Goal: Transaction & Acquisition: Obtain resource

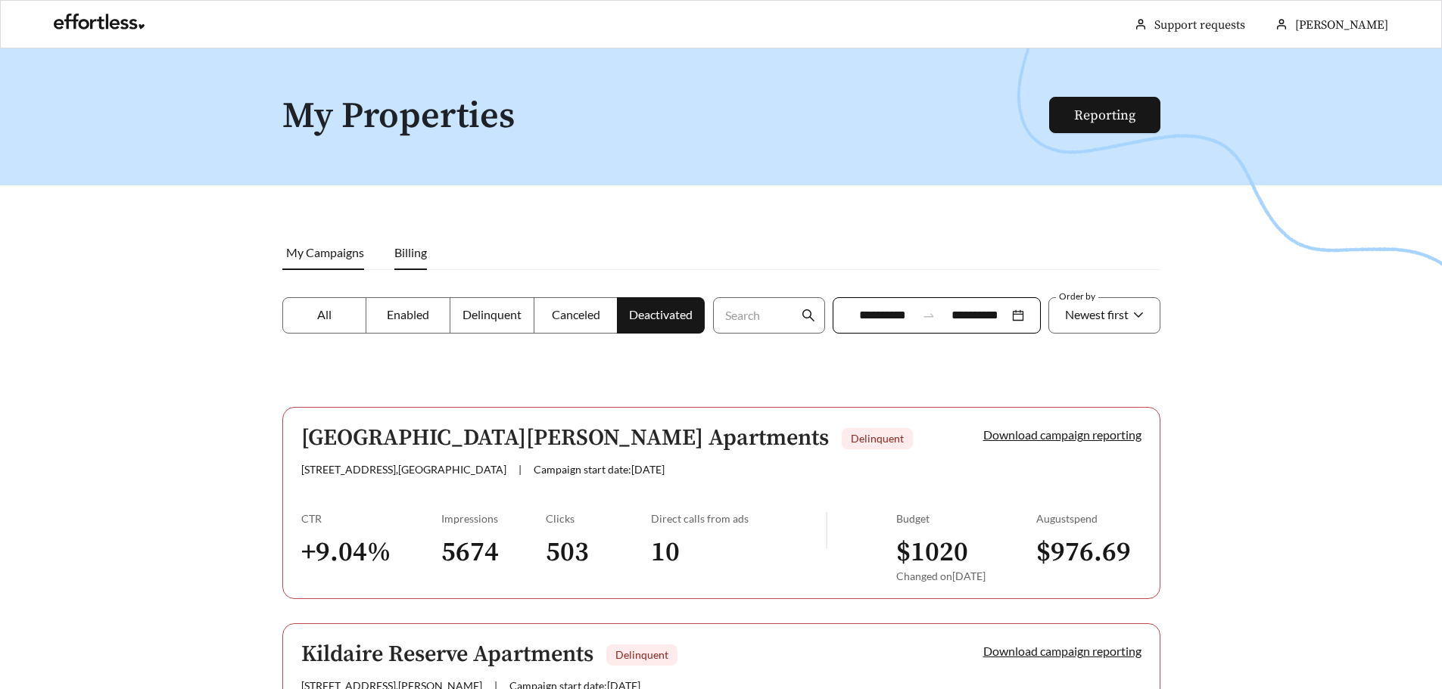
click at [391, 258] on li "Billing" at bounding box center [410, 252] width 63 height 35
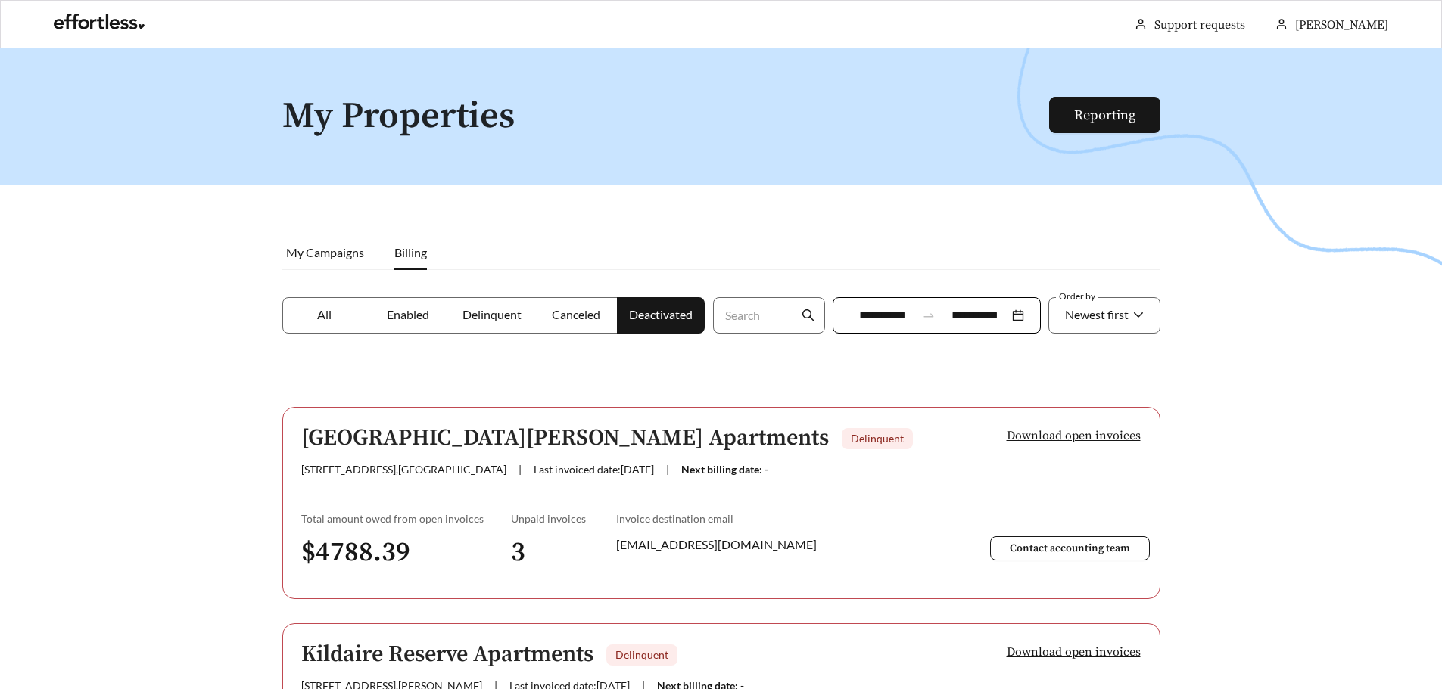
click at [313, 325] on label "All" at bounding box center [324, 315] width 85 height 36
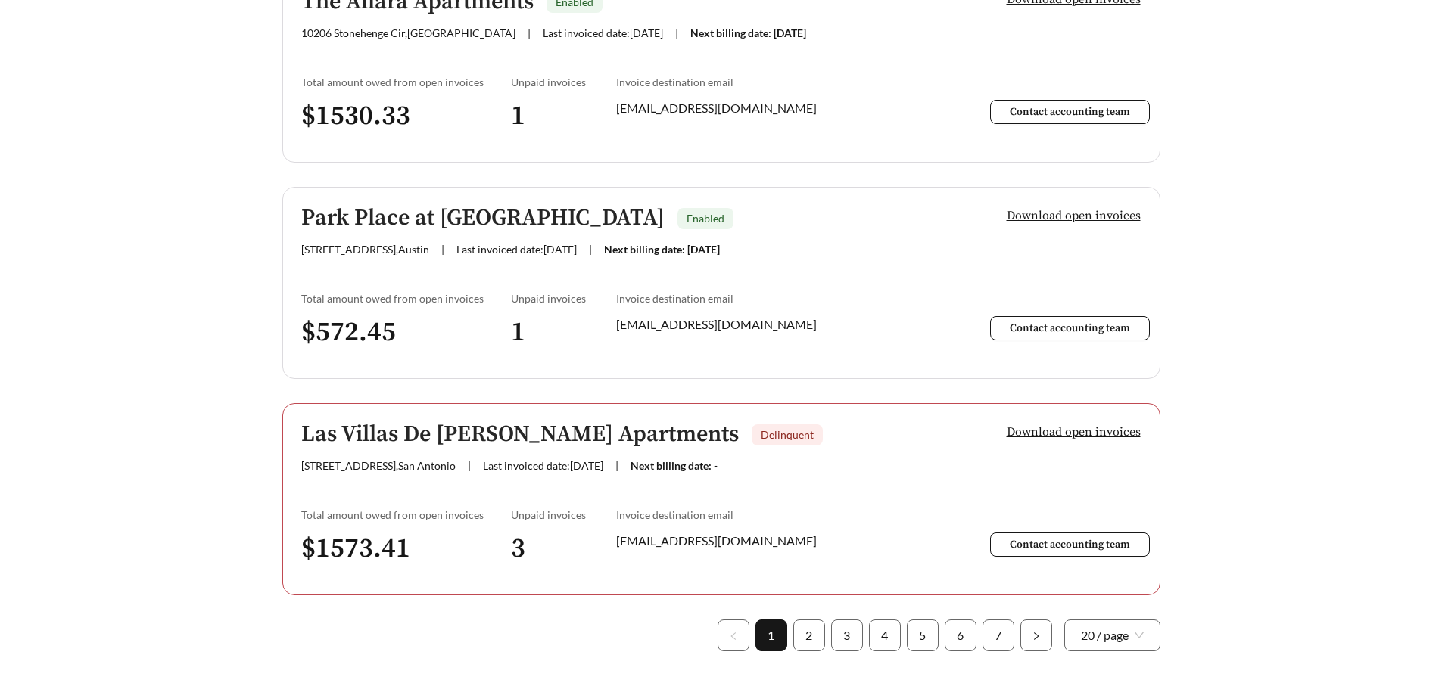
scroll to position [4219, 0]
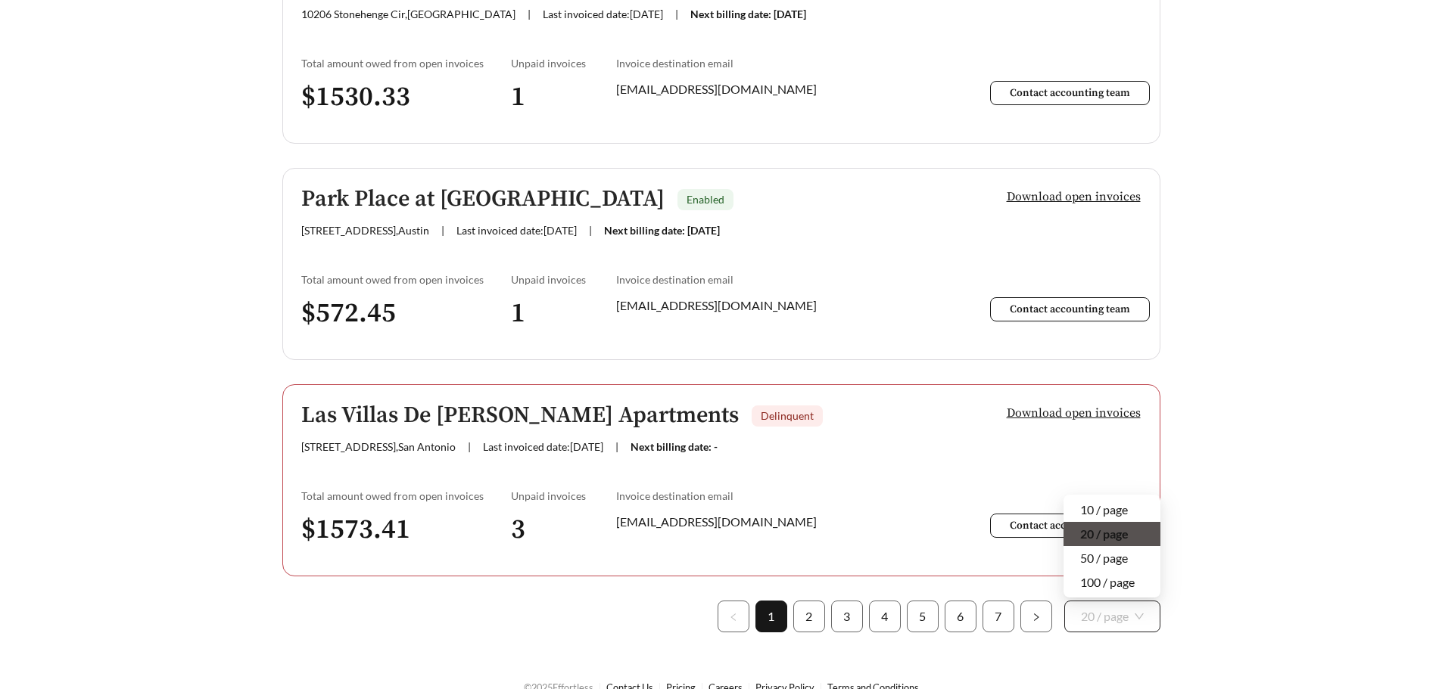
click at [1131, 602] on span "20 / page" at bounding box center [1112, 617] width 63 height 30
click at [1129, 574] on div "100 / page" at bounding box center [1112, 582] width 64 height 17
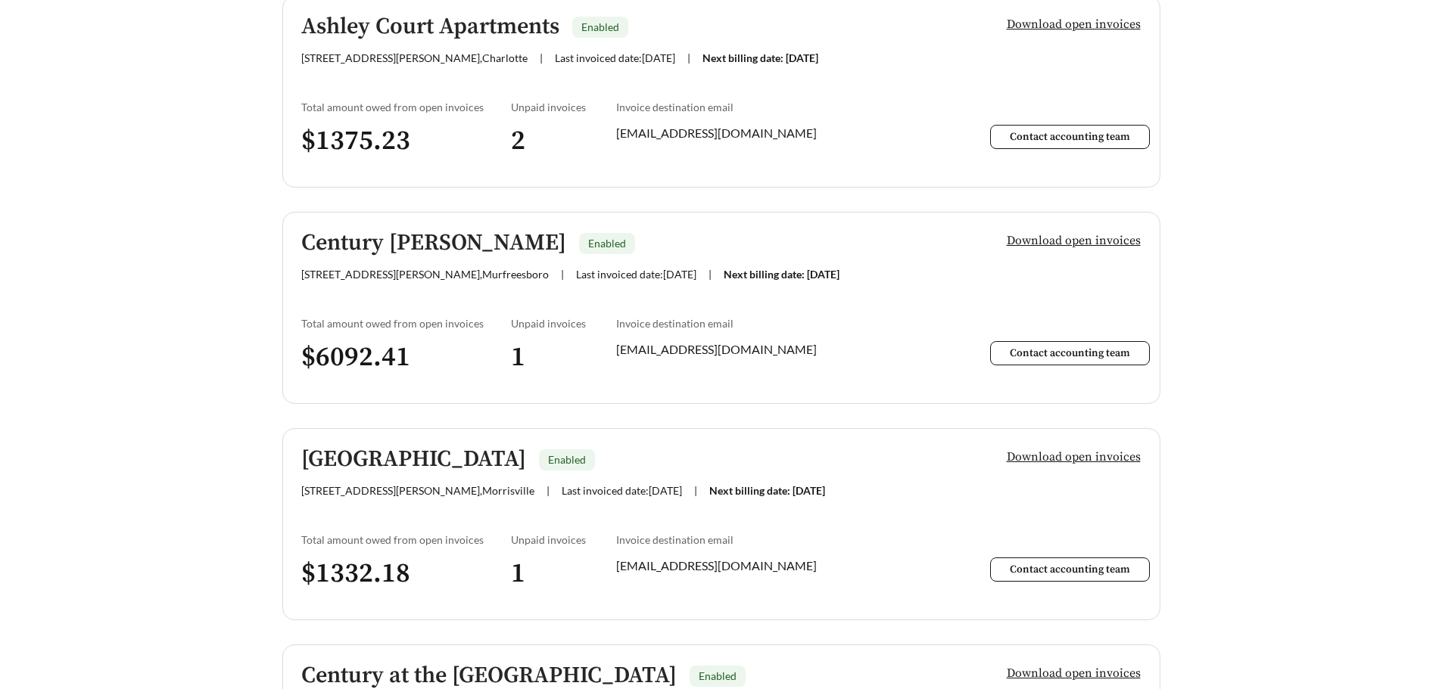
scroll to position [12807, 0]
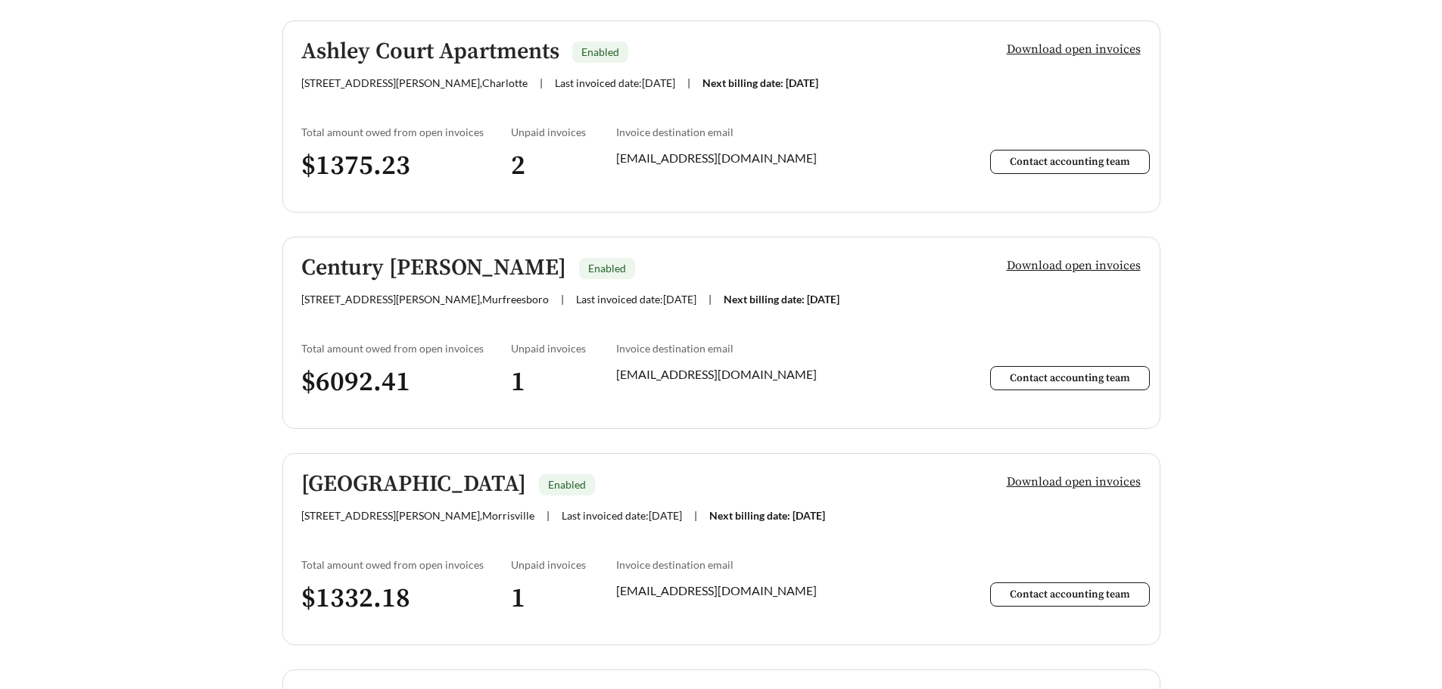
click at [468, 256] on h5 "Century [PERSON_NAME]" at bounding box center [433, 268] width 265 height 25
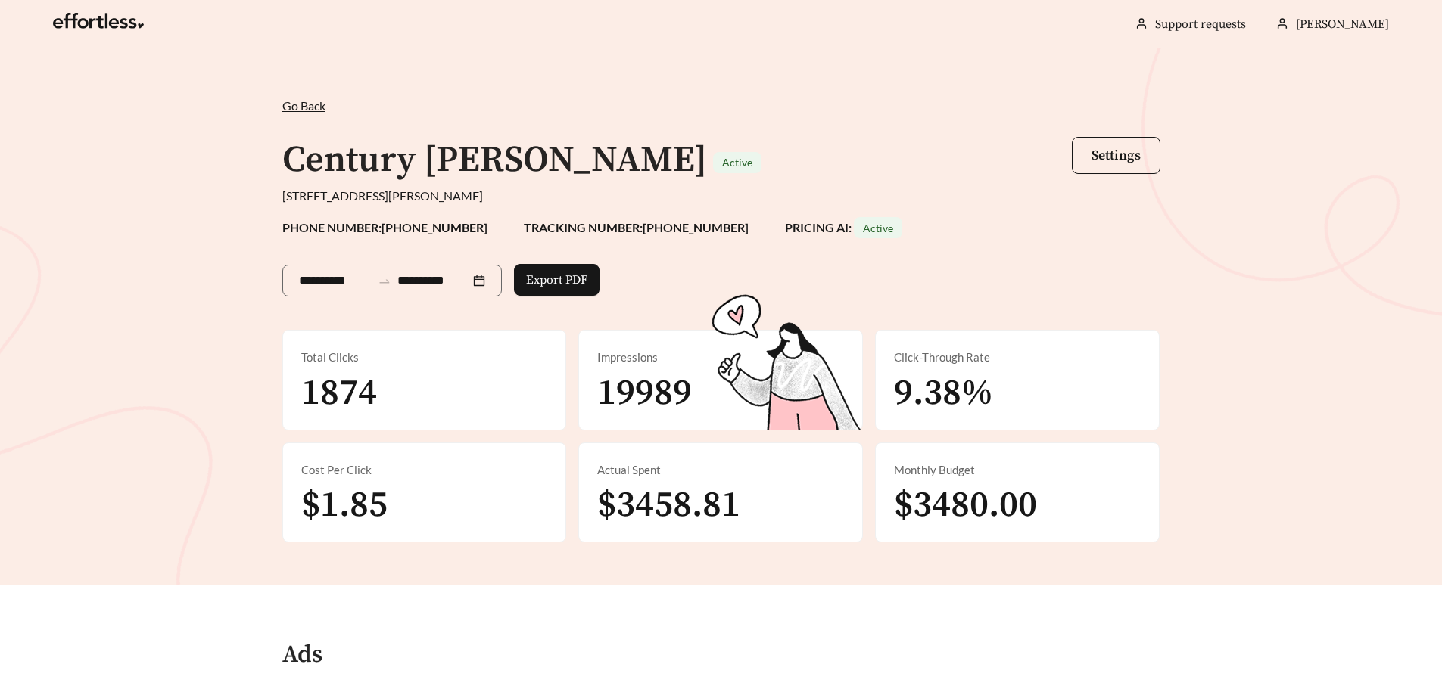
click at [1211, 364] on div "**********" at bounding box center [721, 316] width 1442 height 537
click at [299, 102] on span "Go Back" at bounding box center [303, 105] width 43 height 14
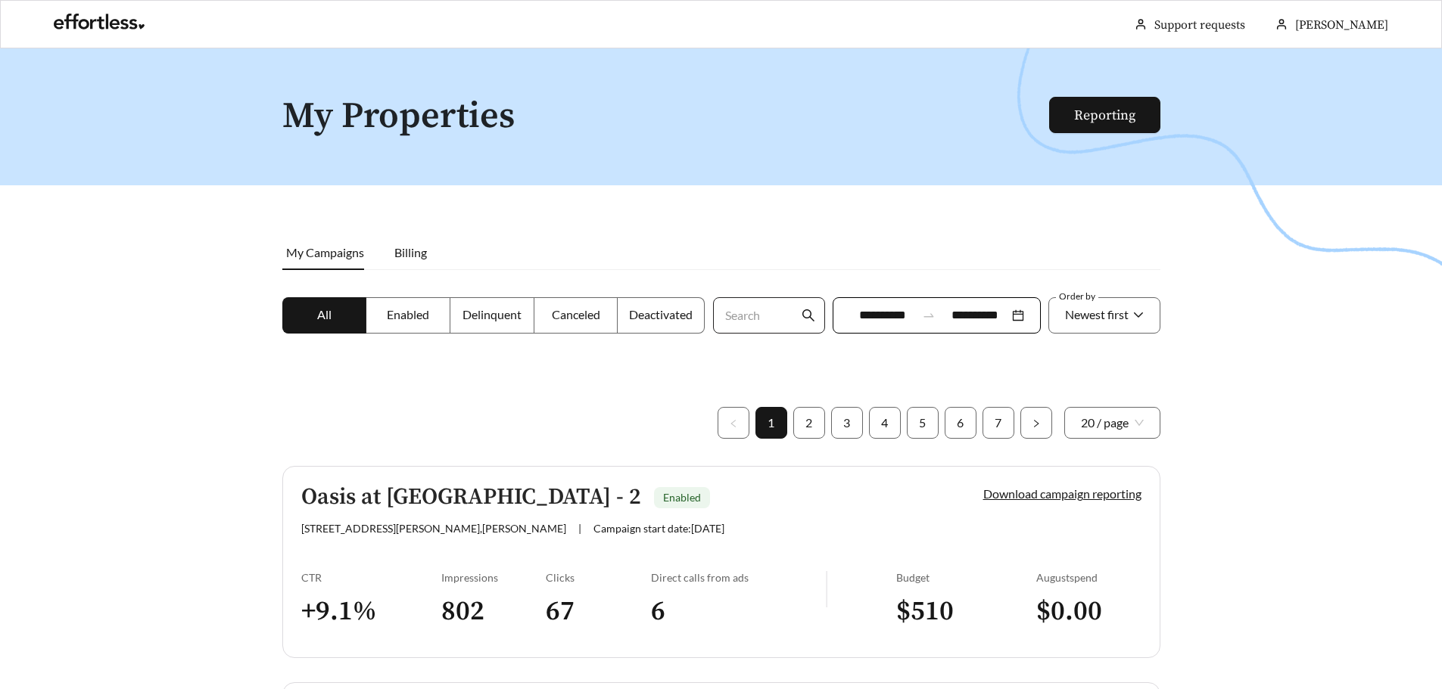
click at [764, 313] on input "Search" at bounding box center [761, 315] width 76 height 35
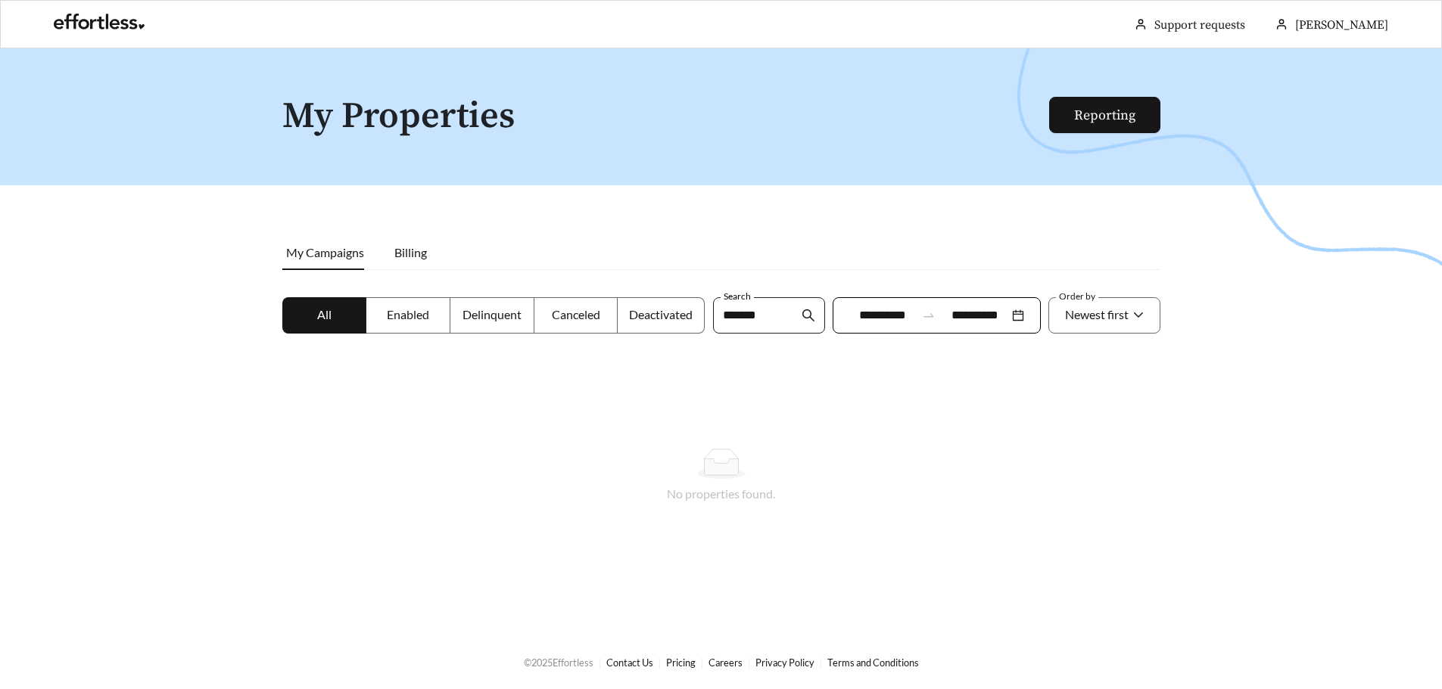
click at [745, 315] on input "*******" at bounding box center [761, 315] width 76 height 35
type input "****"
click at [736, 316] on input "****" at bounding box center [761, 315] width 76 height 35
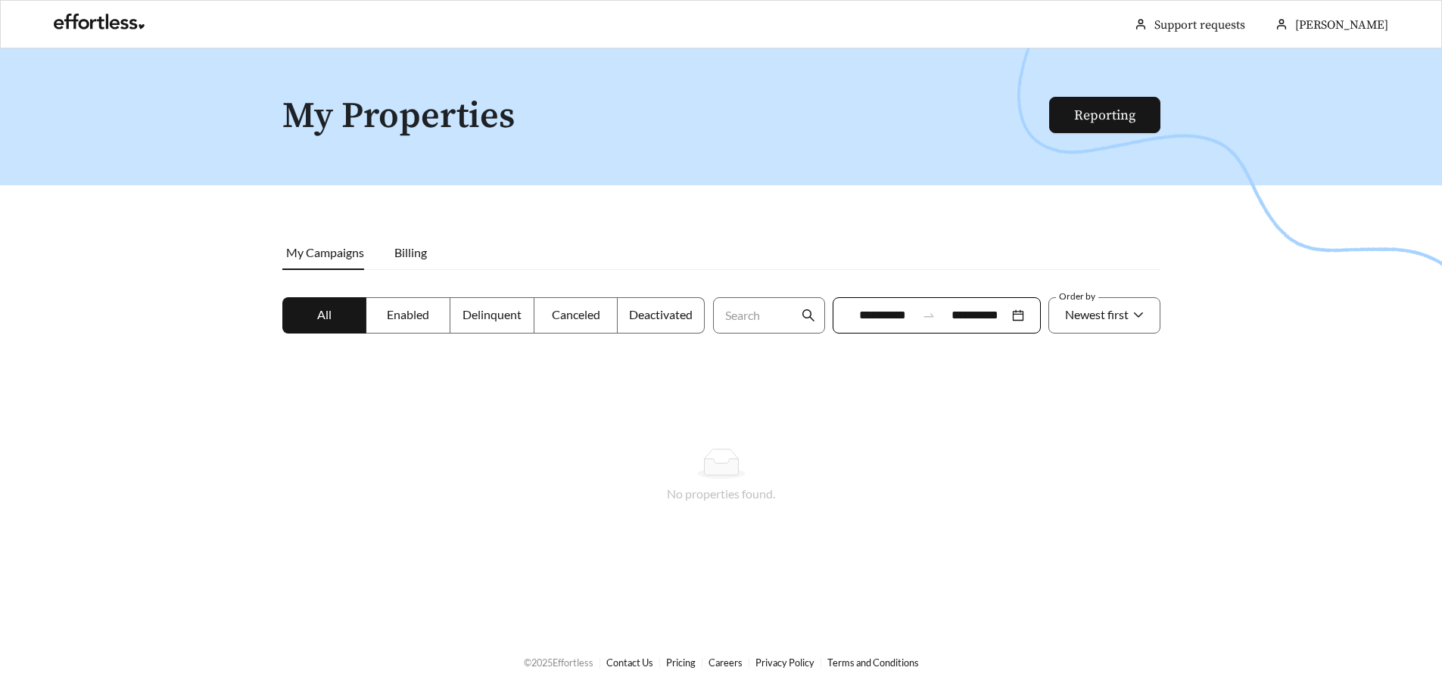
click at [909, 435] on div "No properties found." at bounding box center [721, 475] width 878 height 139
click at [325, 316] on span "All" at bounding box center [324, 314] width 14 height 14
click at [407, 313] on span "Enabled" at bounding box center [408, 314] width 42 height 14
click at [319, 308] on span "All" at bounding box center [324, 314] width 14 height 14
click at [1109, 114] on link "Reporting" at bounding box center [1104, 115] width 61 height 17
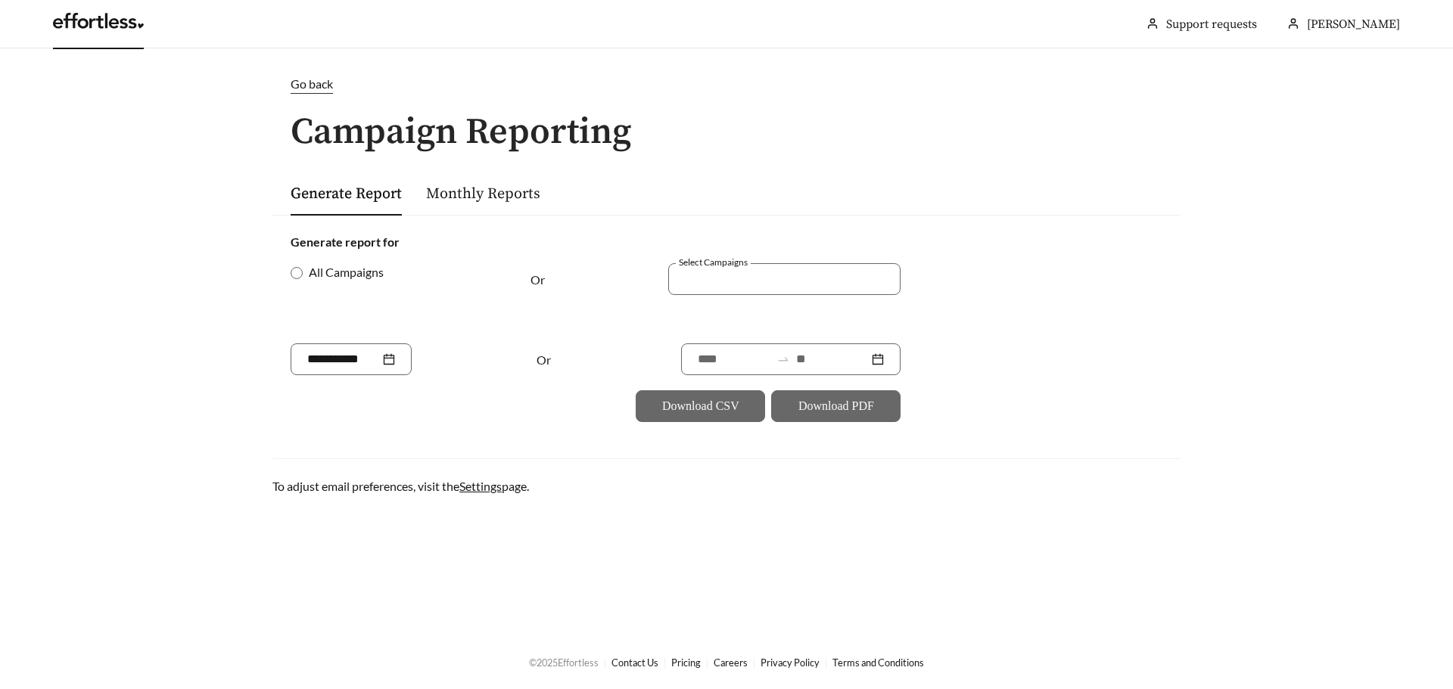
click at [75, 28] on link at bounding box center [98, 24] width 91 height 15
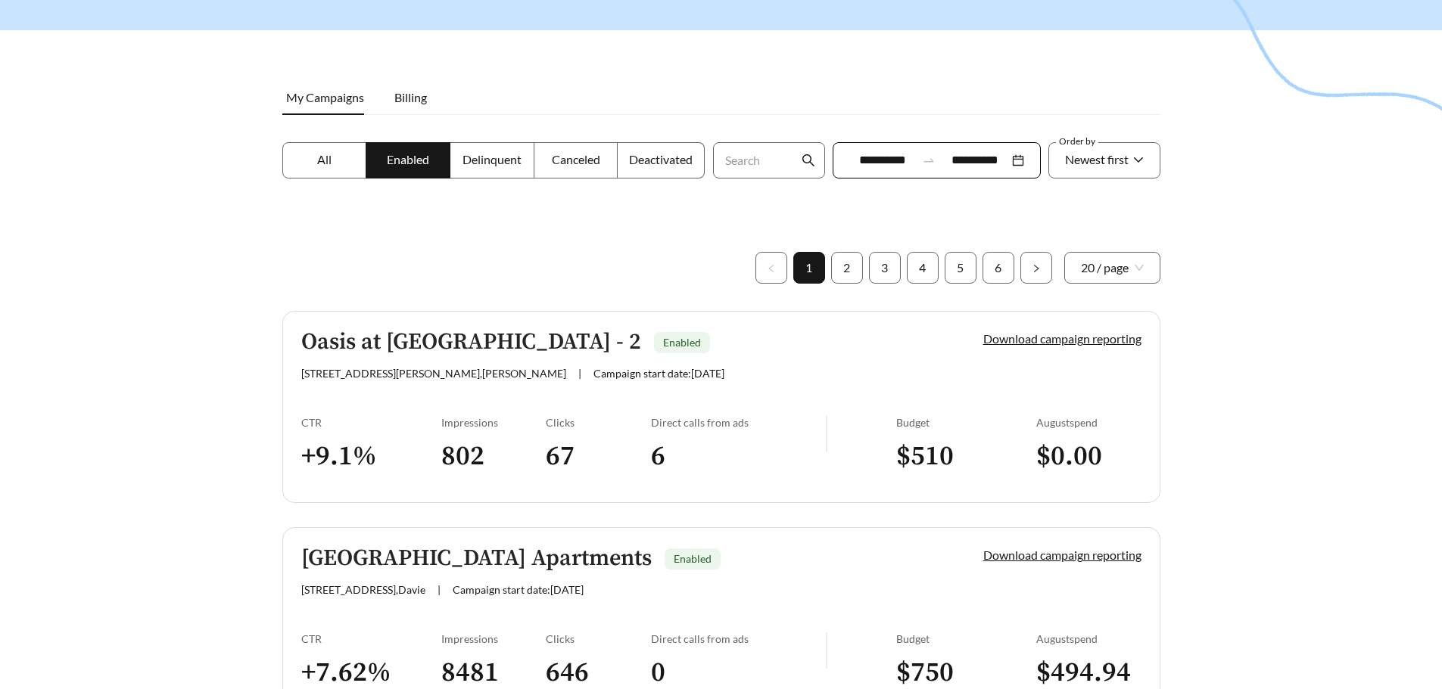
scroll to position [151, 0]
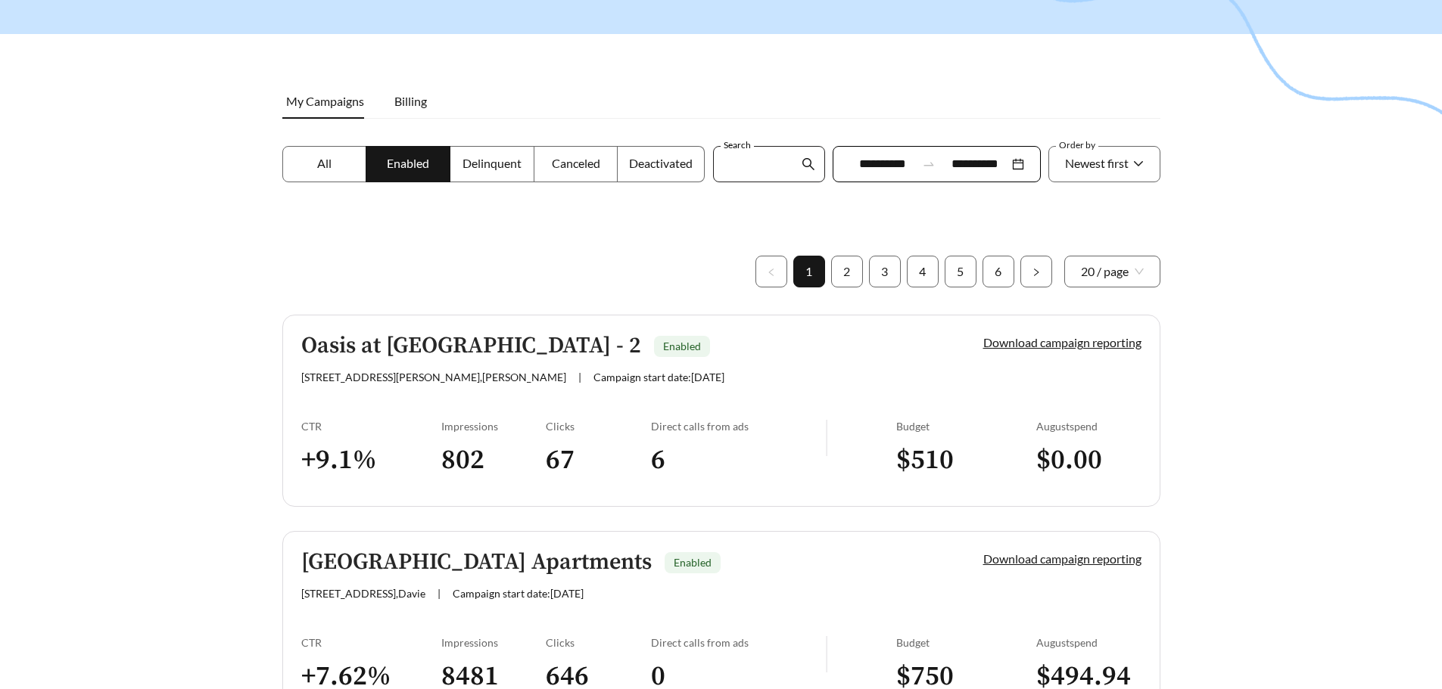
click at [745, 166] on input "Search" at bounding box center [761, 164] width 76 height 35
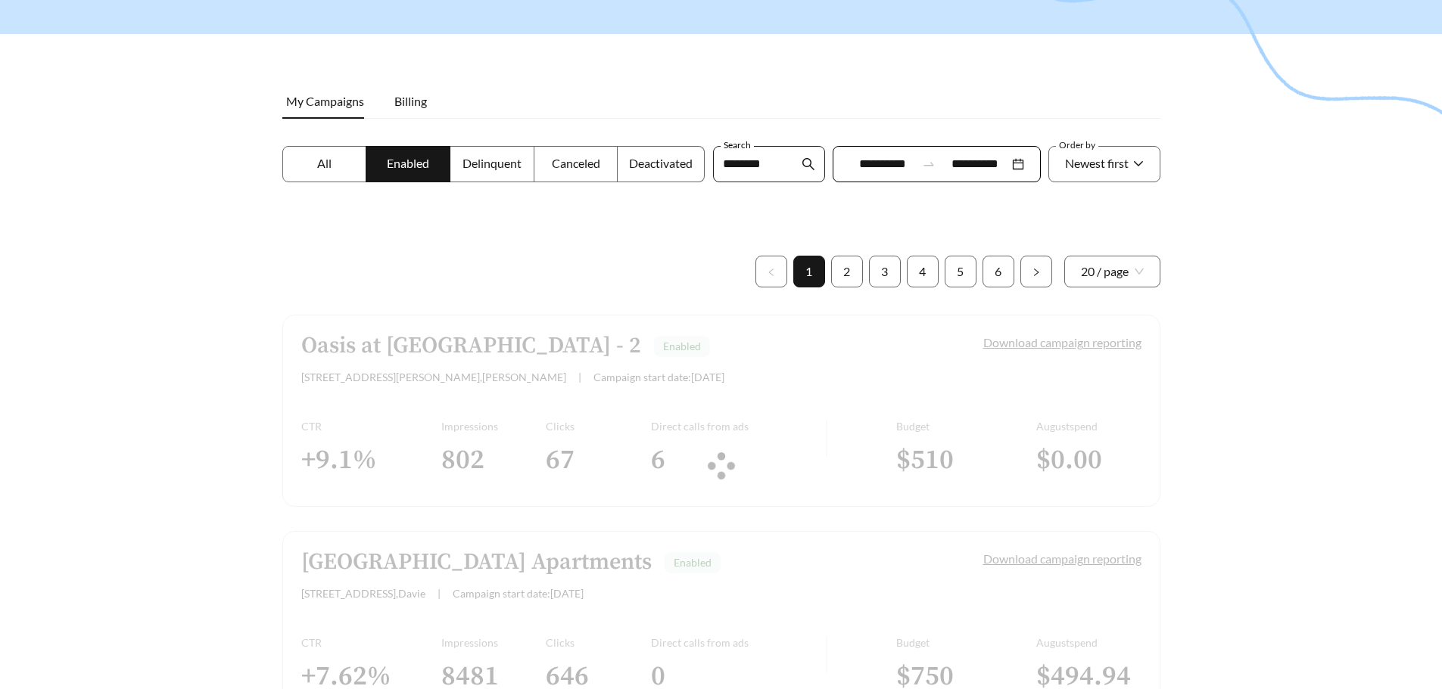
scroll to position [48, 0]
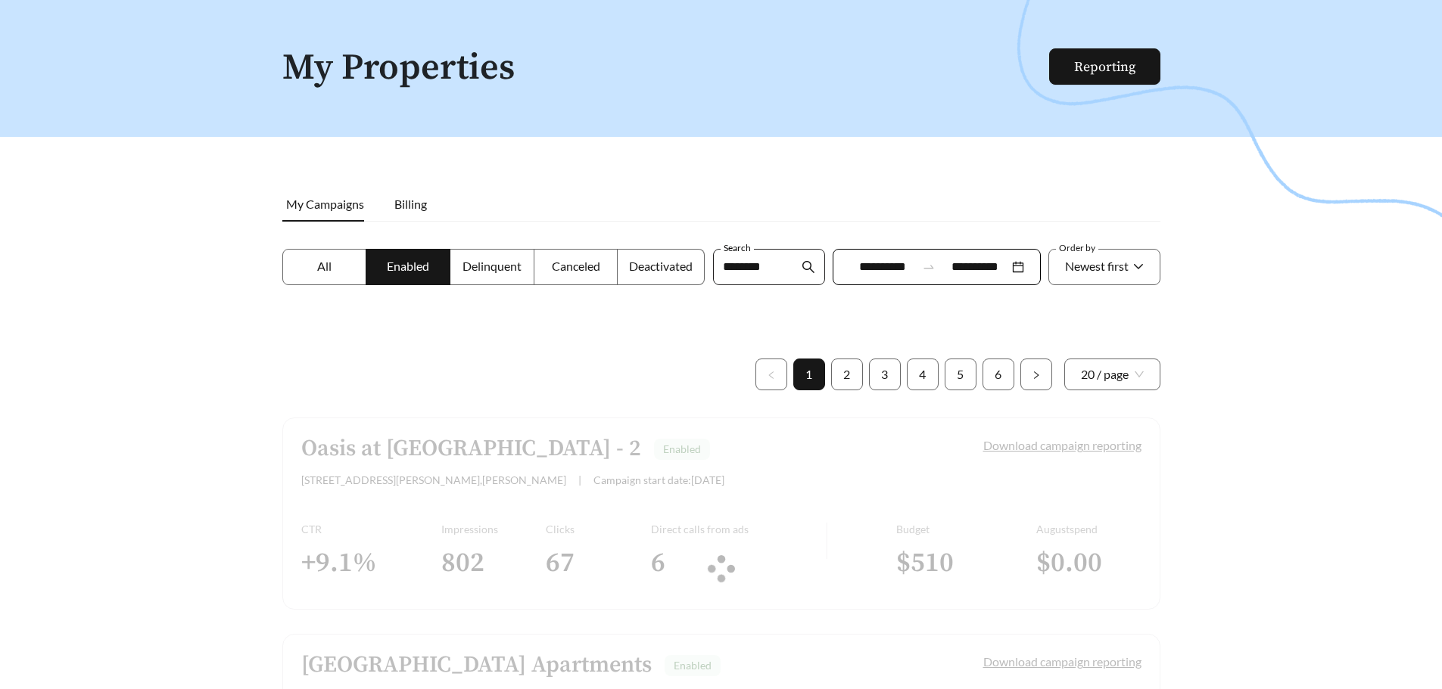
type input "********"
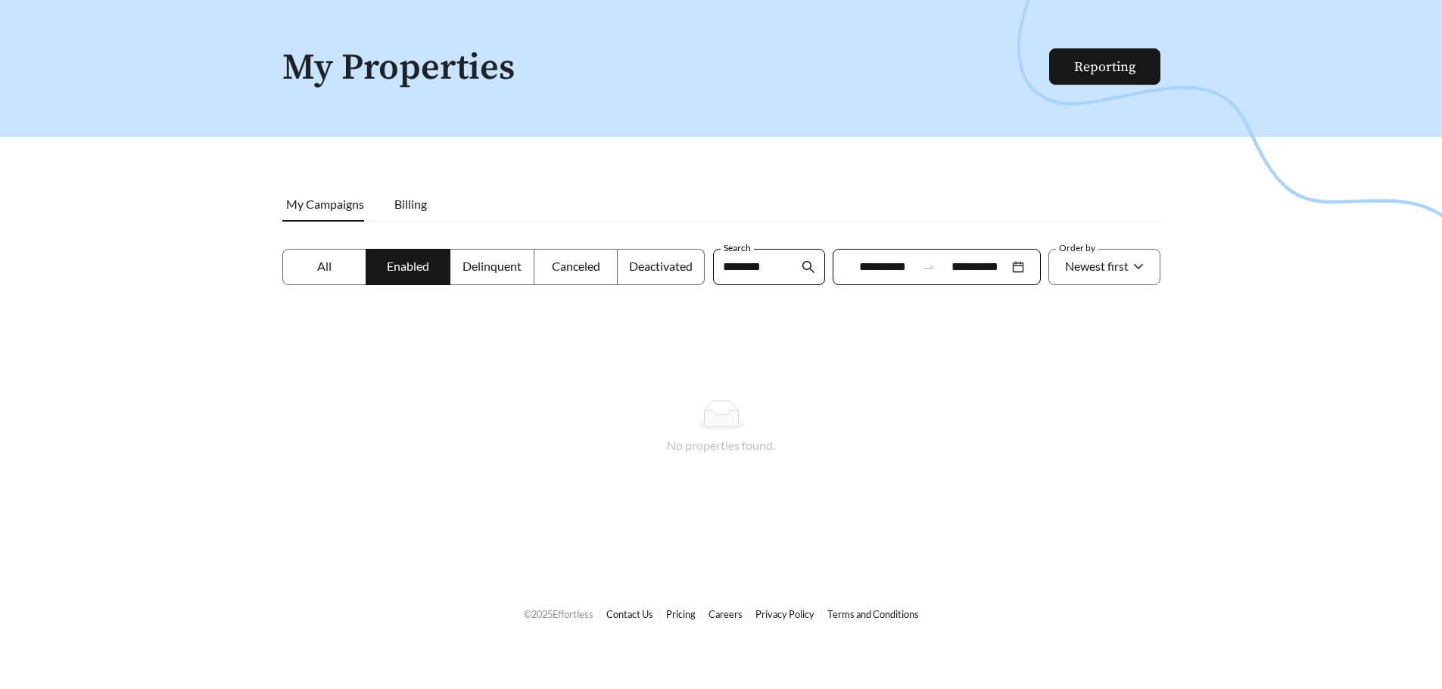
click at [333, 261] on label "All" at bounding box center [324, 267] width 85 height 36
drag, startPoint x: 784, startPoint y: 264, endPoint x: 677, endPoint y: 263, distance: 106.7
click at [677, 263] on div "**********" at bounding box center [720, 276] width 885 height 54
click at [257, 353] on div at bounding box center [721, 344] width 1442 height 689
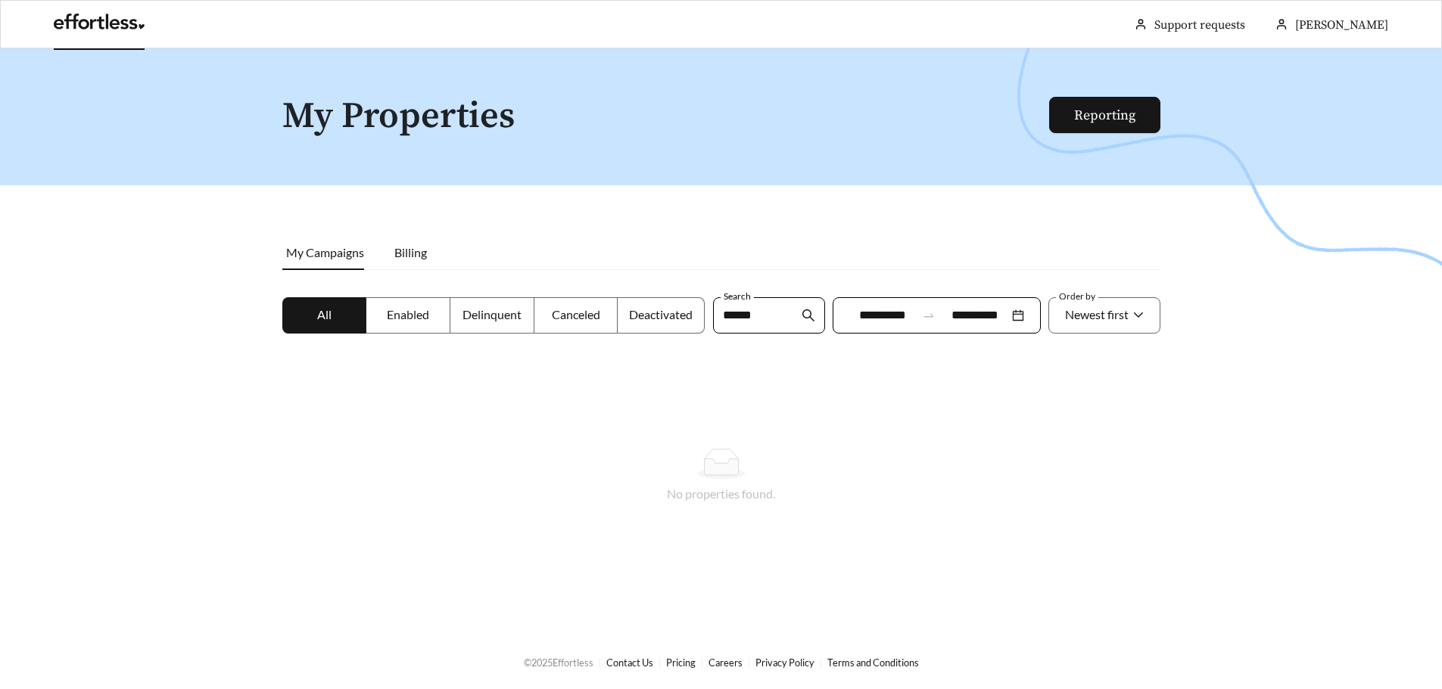
click at [98, 18] on link at bounding box center [99, 25] width 91 height 15
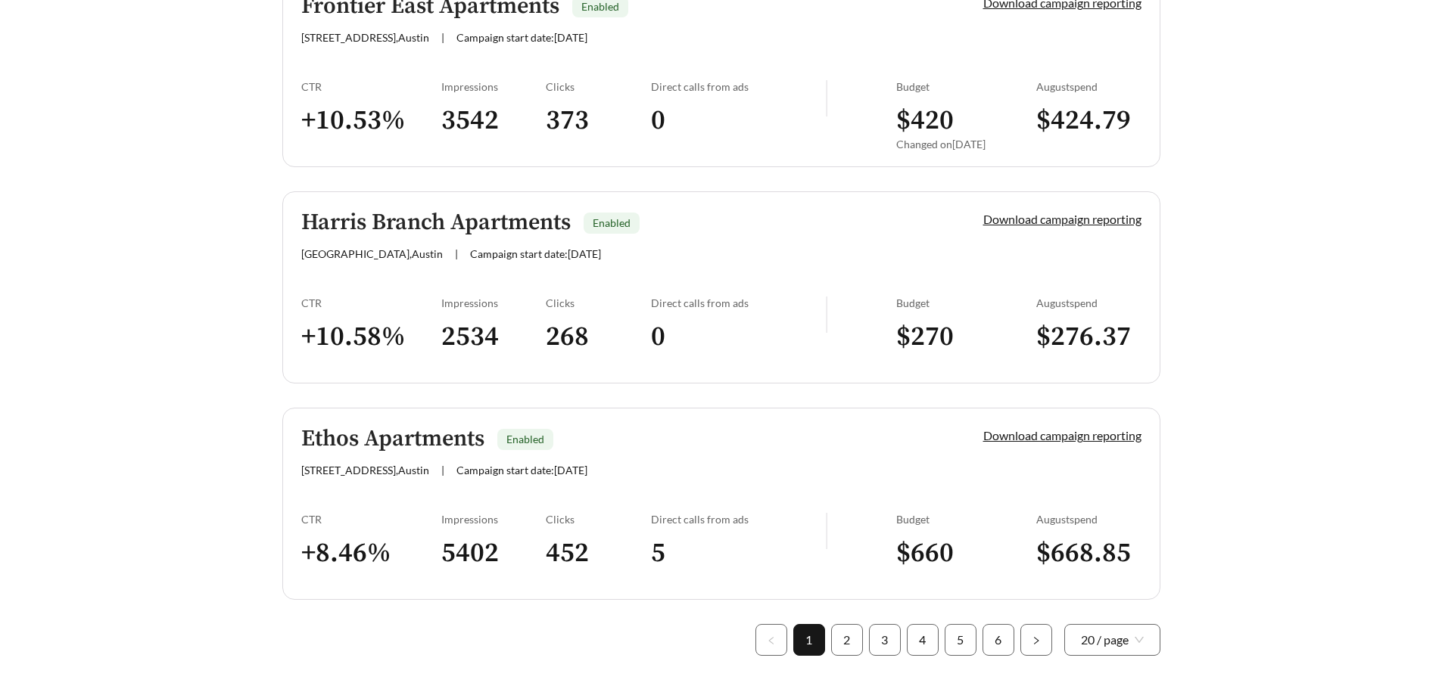
scroll to position [4219, 0]
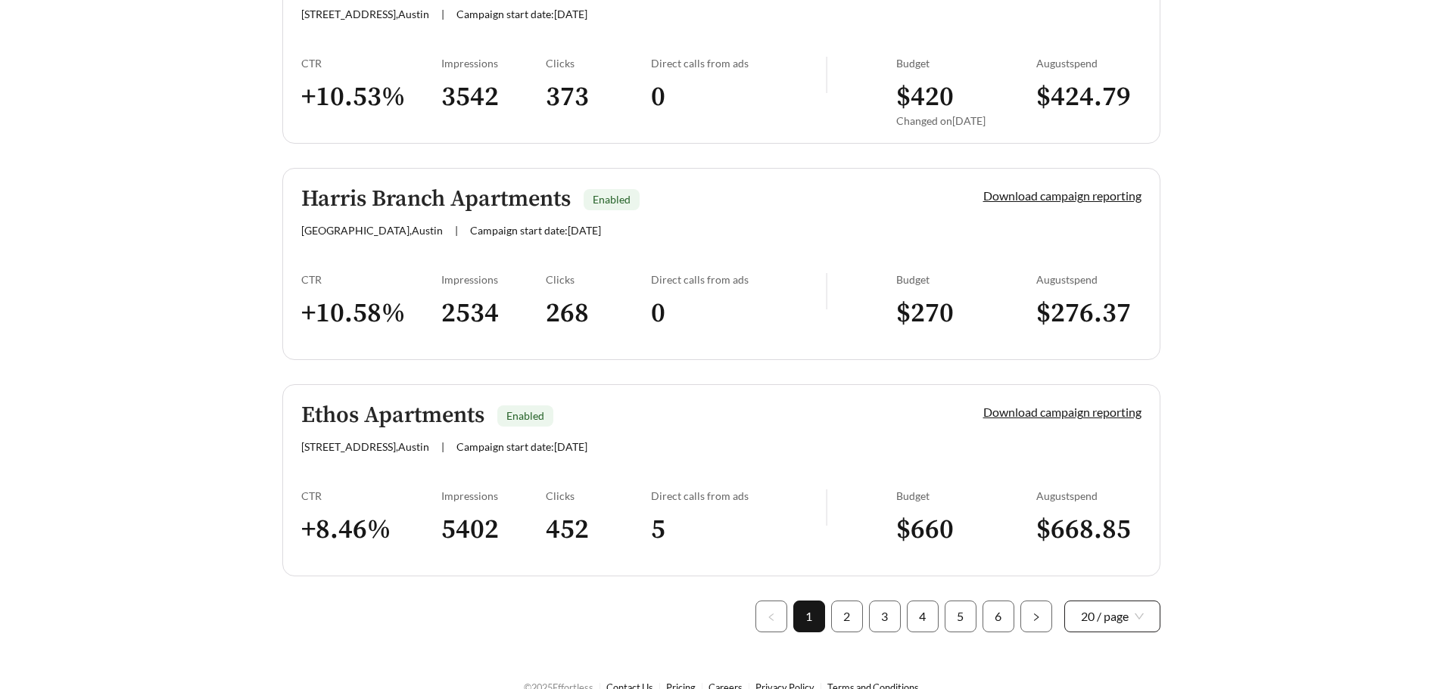
click at [1096, 602] on span "20 / page" at bounding box center [1112, 617] width 63 height 30
click at [1118, 574] on div "100 / page" at bounding box center [1112, 582] width 64 height 17
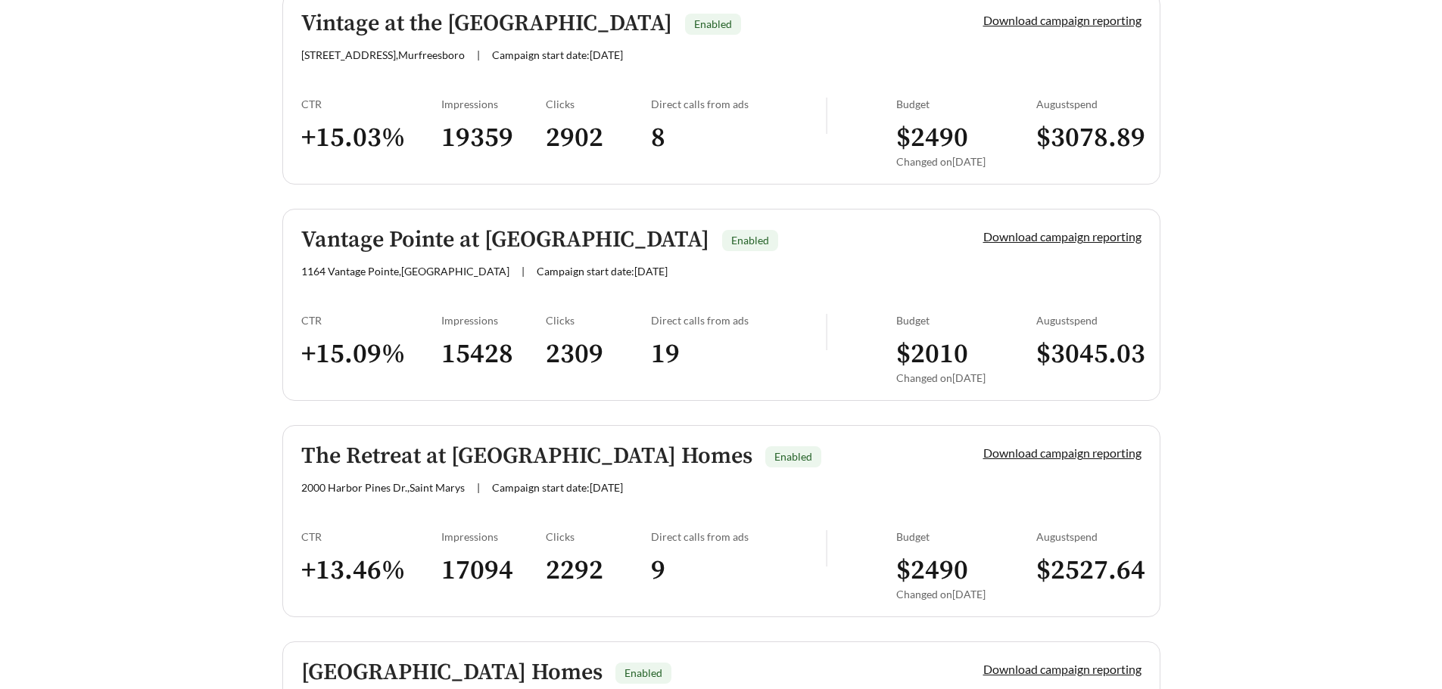
scroll to position [21532, 0]
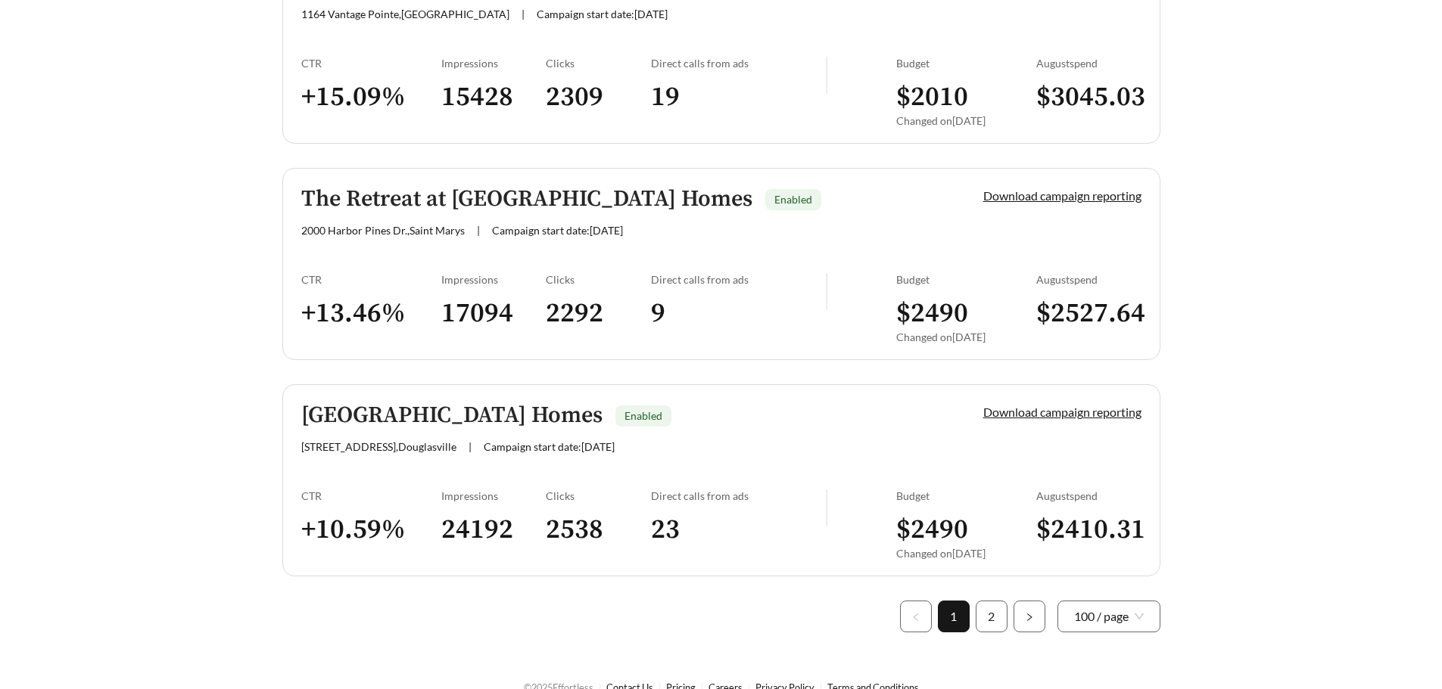
click at [992, 602] on link "2" at bounding box center [991, 617] width 30 height 30
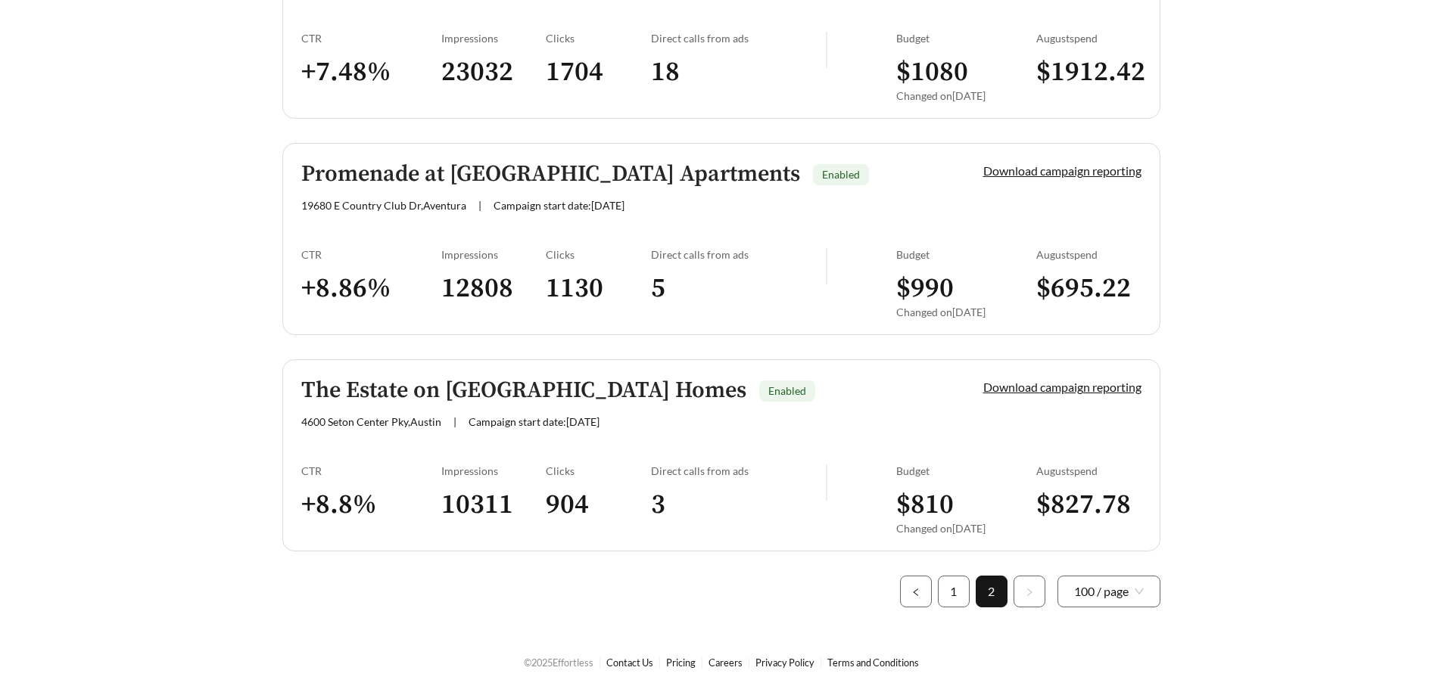
scroll to position [3832, 0]
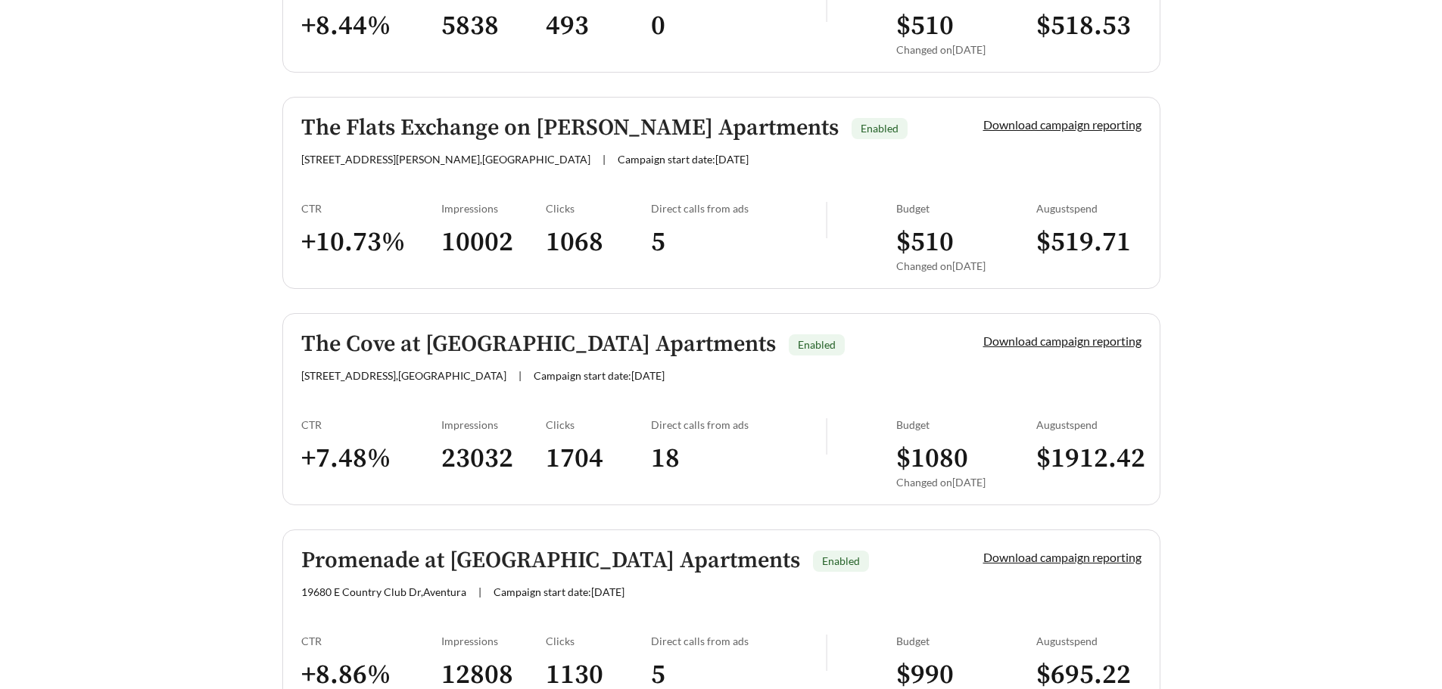
click at [1116, 341] on link "Download campaign reporting" at bounding box center [1062, 341] width 158 height 14
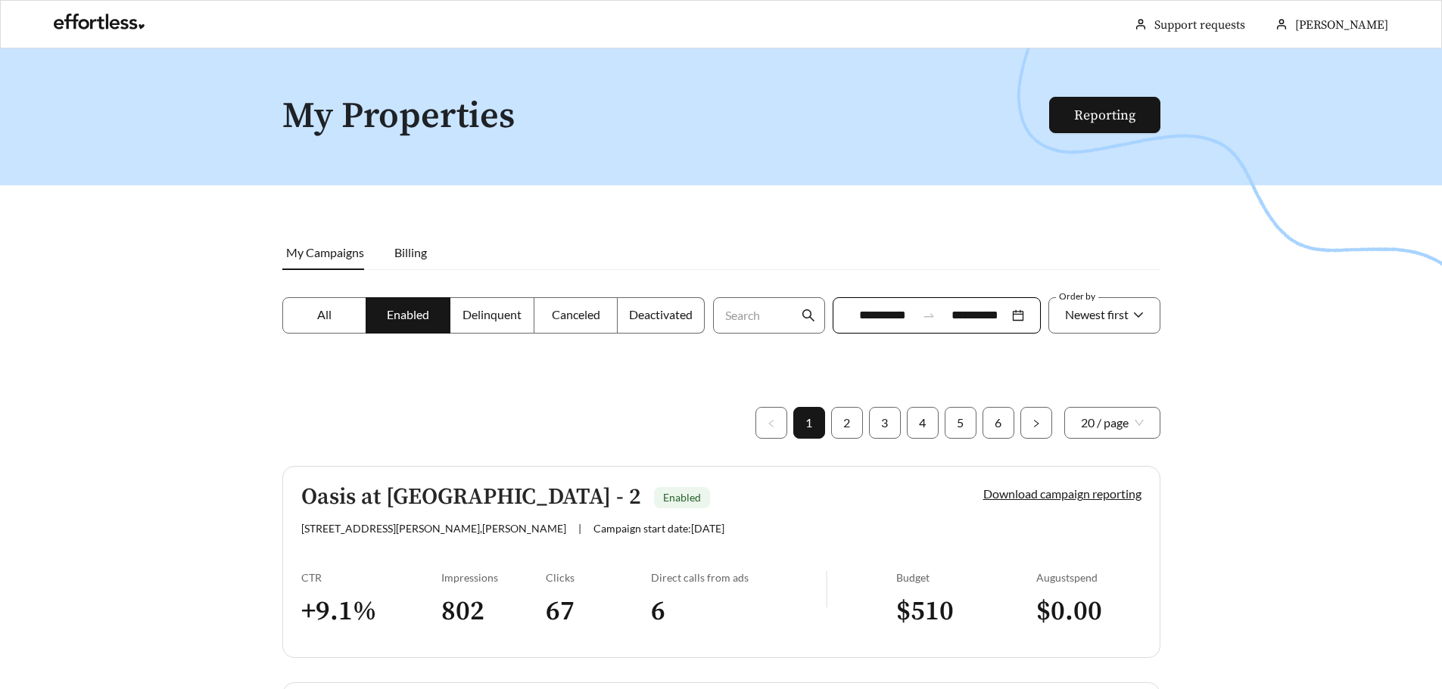
click at [1341, 475] on div at bounding box center [721, 392] width 1442 height 689
click at [1099, 416] on span "20 / page" at bounding box center [1112, 423] width 63 height 30
click at [1117, 108] on link "Reporting" at bounding box center [1104, 115] width 61 height 17
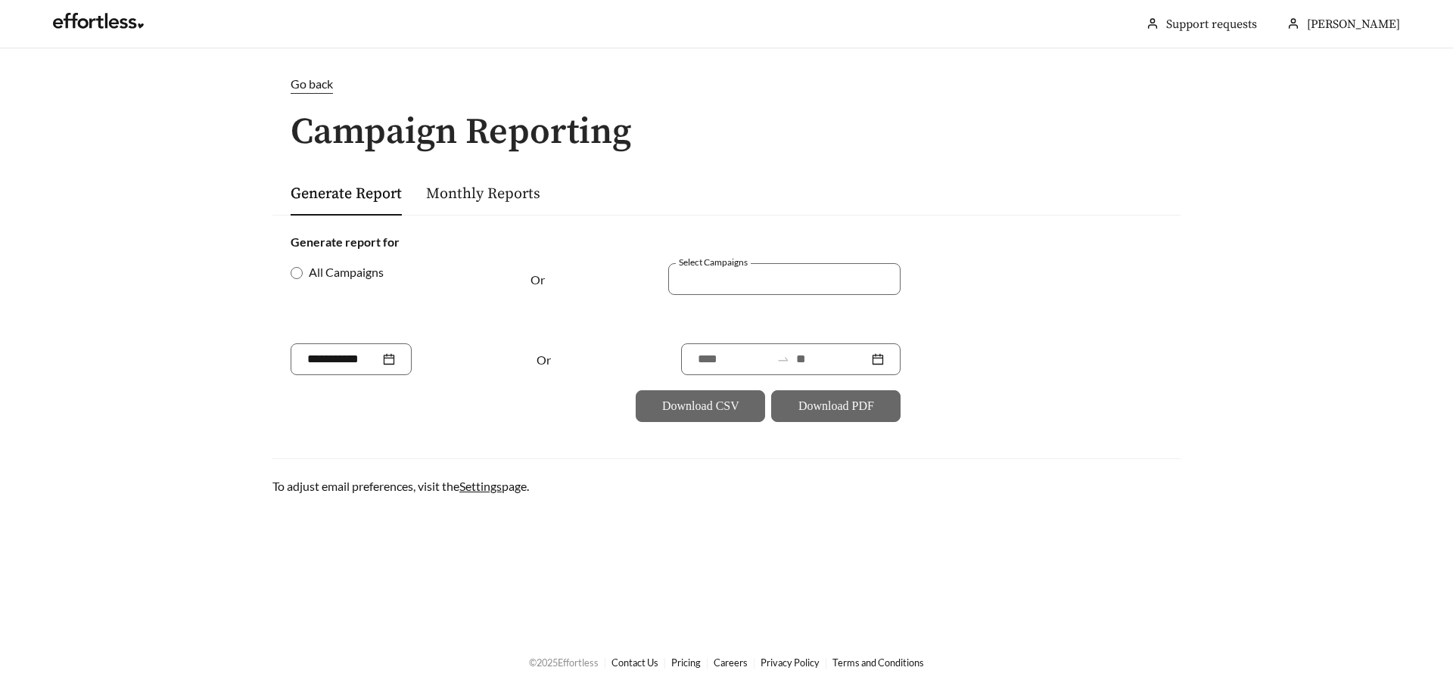
click at [768, 297] on div "Select Campaigns" at bounding box center [735, 294] width 135 height 62
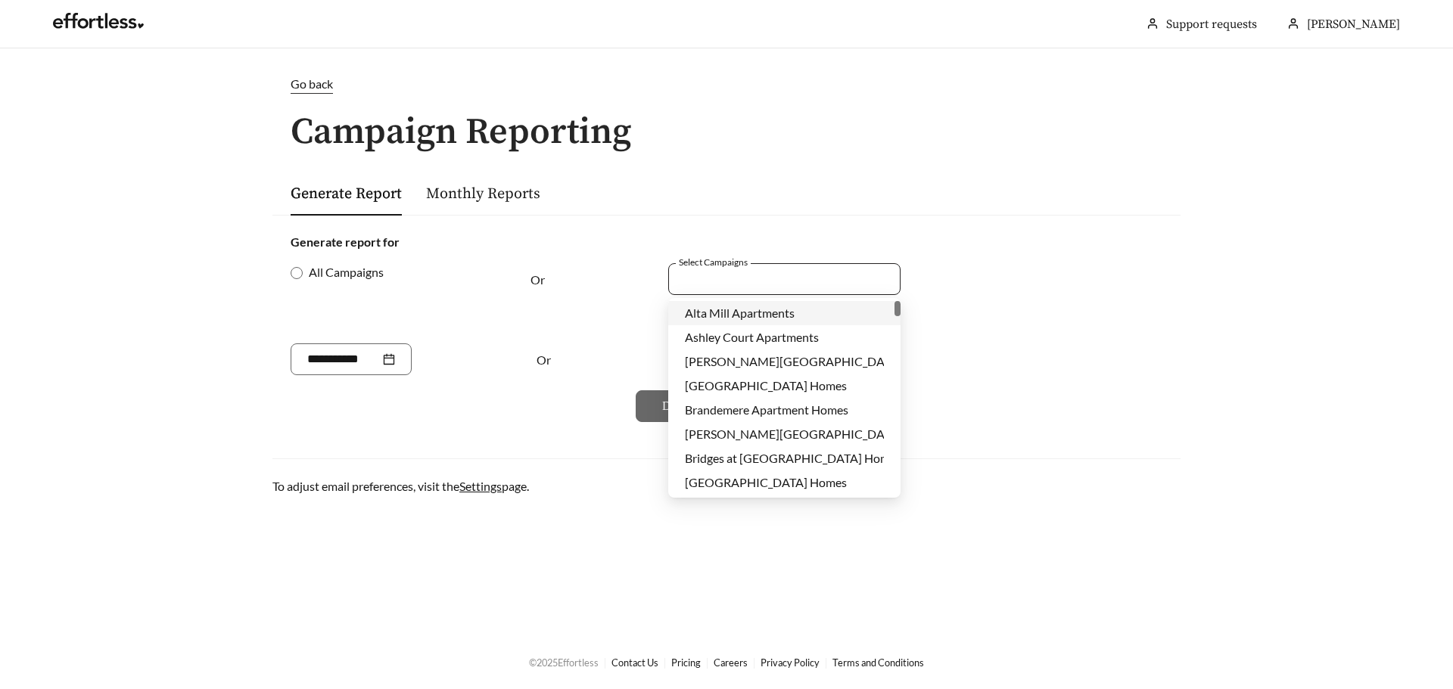
click at [776, 282] on div at bounding box center [774, 279] width 198 height 20
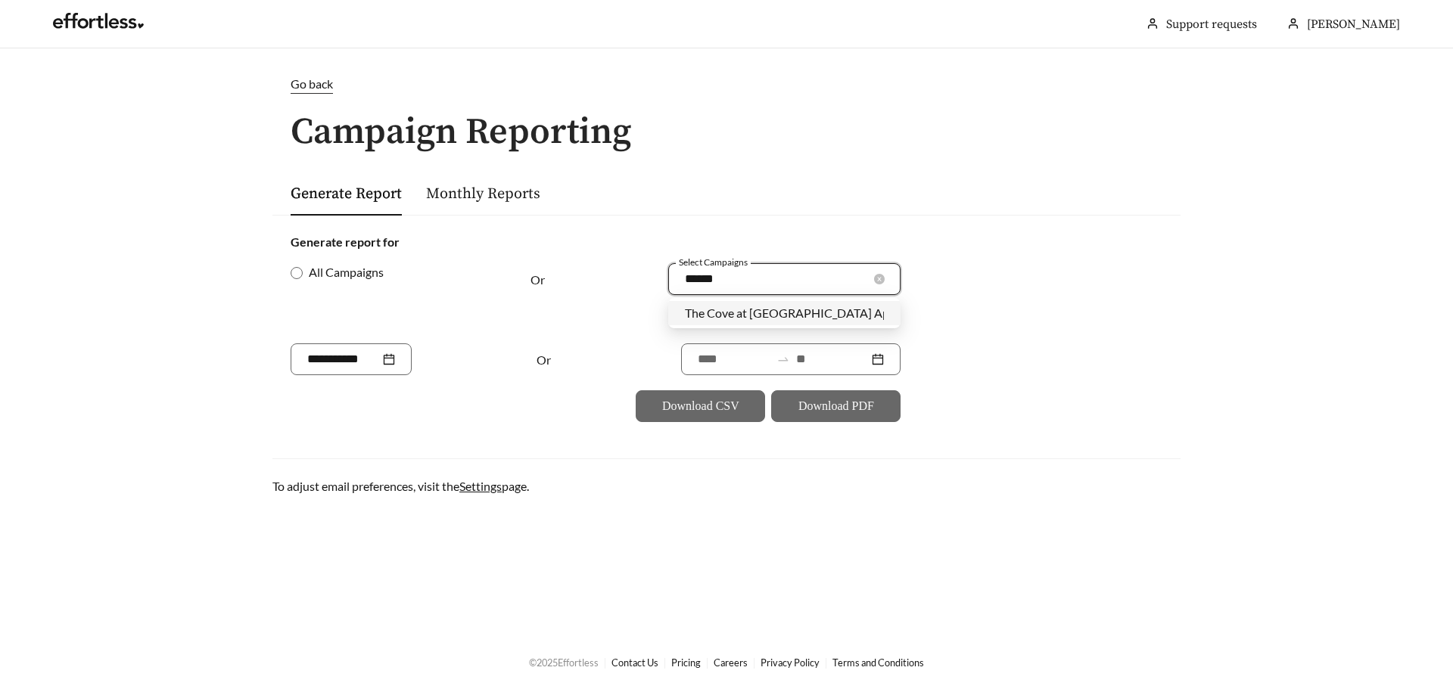
type input "*******"
click at [773, 312] on span "The Cove at Boynton Beach Apartments" at bounding box center [811, 313] width 252 height 14
click at [1140, 384] on form "Generate report for All Campaigns Or Select Campaigns 889 The Cove at Boynton B…" at bounding box center [727, 327] width 872 height 189
click at [395, 359] on div at bounding box center [351, 359] width 88 height 18
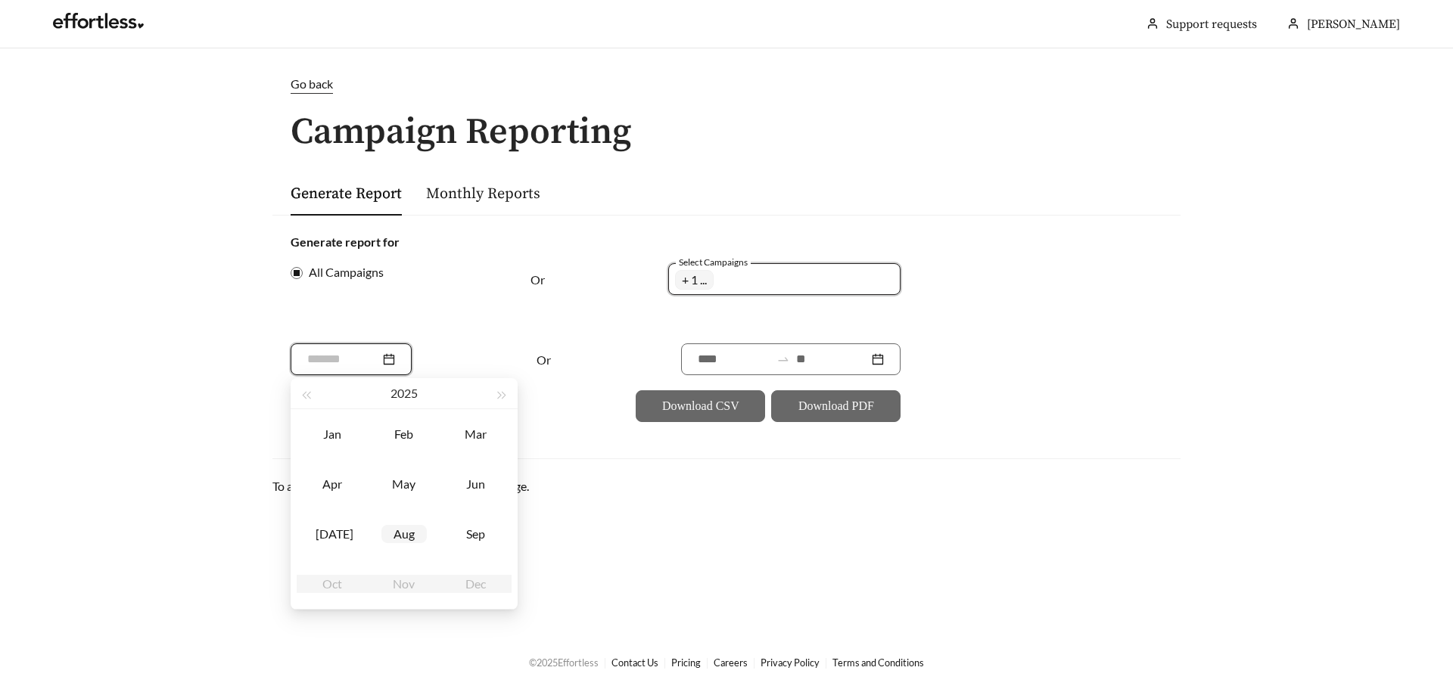
click at [413, 538] on div "Aug" at bounding box center [403, 534] width 45 height 18
type input "*******"
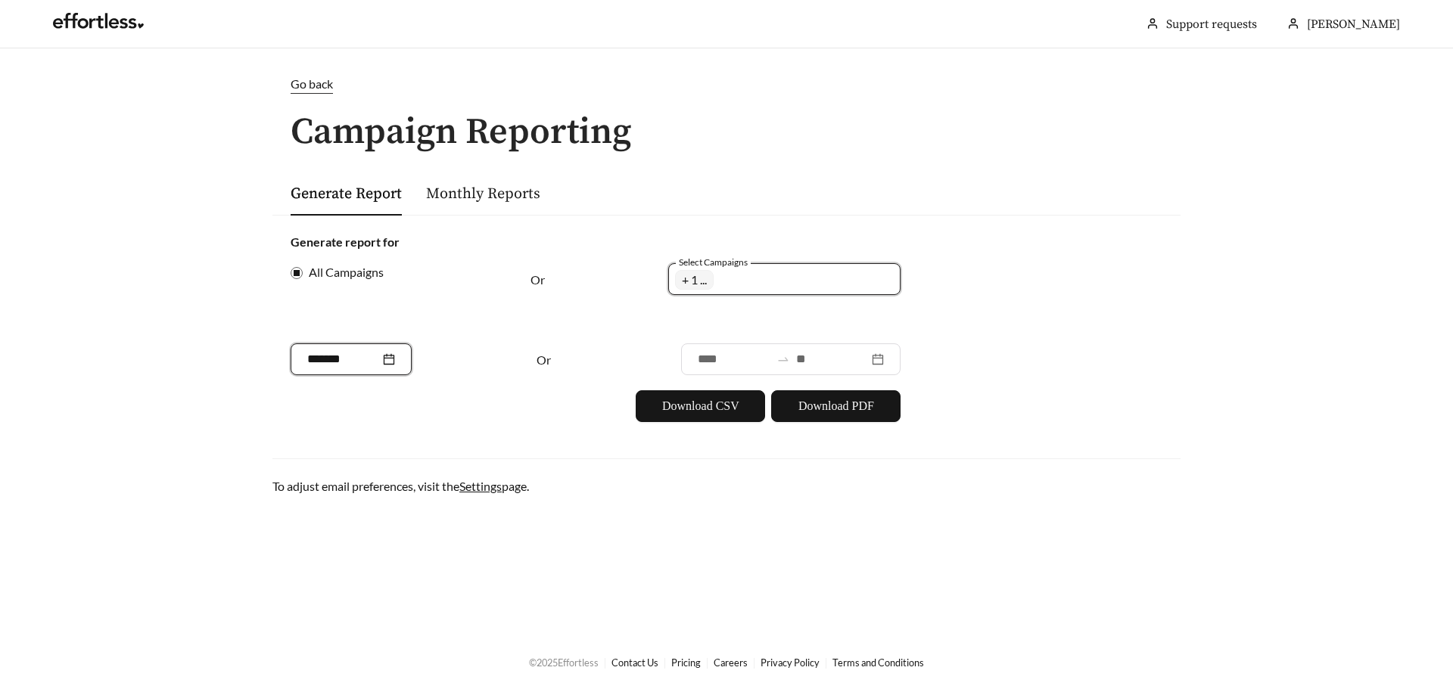
click at [1143, 503] on main "Go back Campaign Reporting Generate Report Monthly Reports Generate report for …" at bounding box center [726, 341] width 1453 height 586
click at [859, 409] on span "Download PDF" at bounding box center [836, 406] width 76 height 18
click at [303, 84] on span "Go back" at bounding box center [312, 83] width 42 height 14
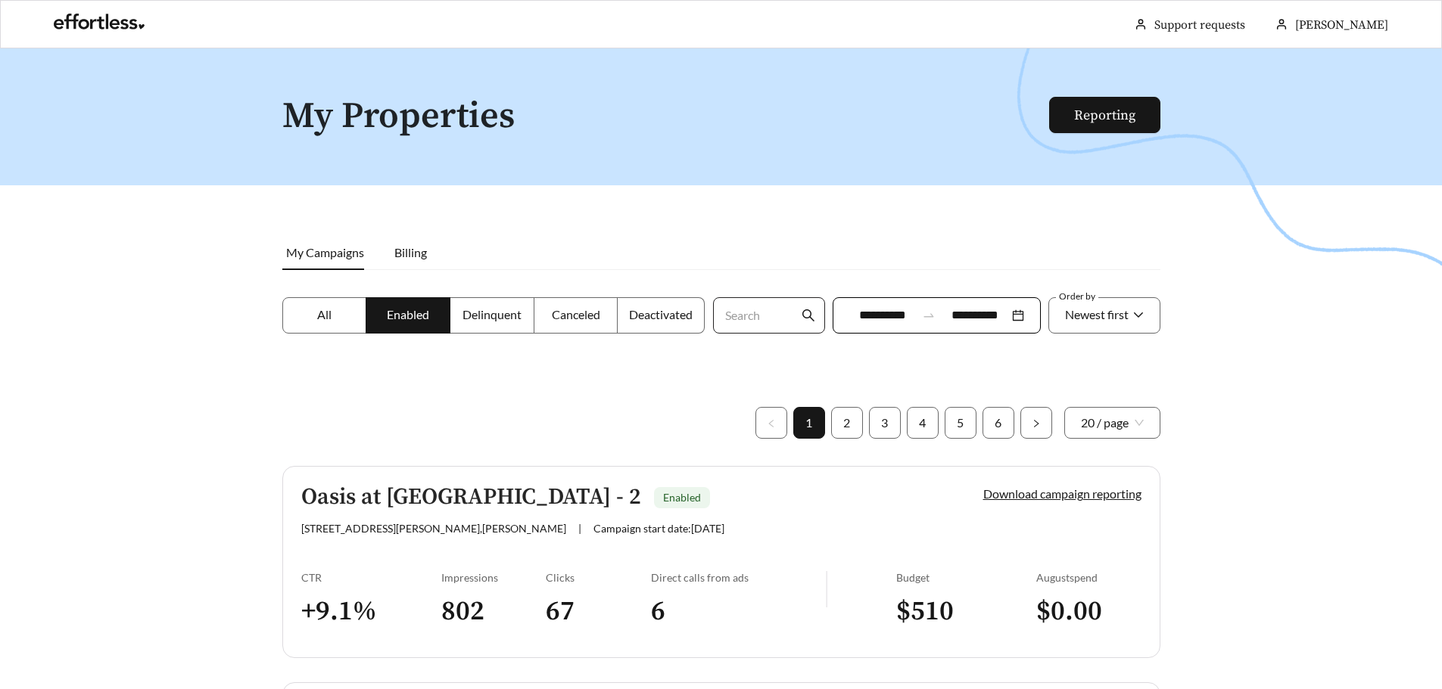
click at [804, 313] on icon "search" at bounding box center [808, 316] width 14 height 14
click at [736, 317] on input "Search" at bounding box center [761, 315] width 76 height 35
click at [1321, 369] on div at bounding box center [721, 392] width 1442 height 689
click at [1115, 112] on link "Reporting" at bounding box center [1104, 115] width 61 height 17
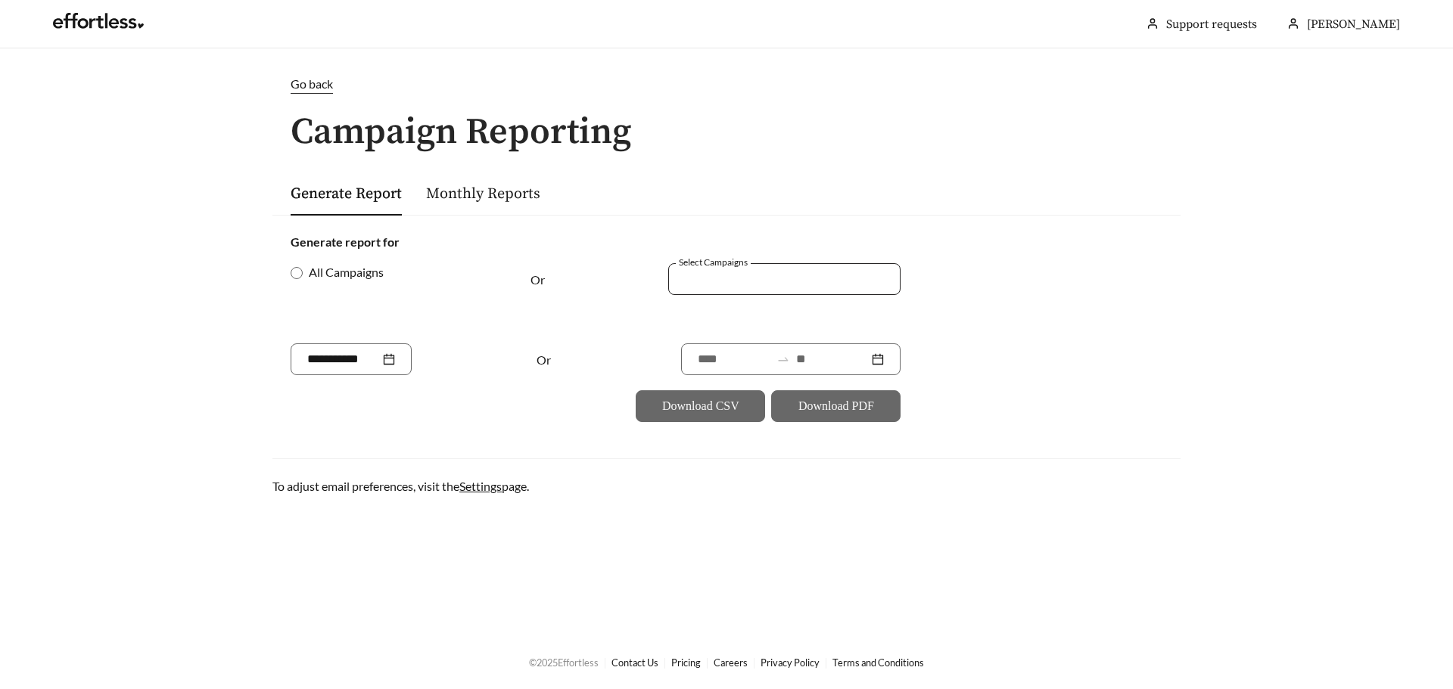
click at [734, 290] on div at bounding box center [784, 279] width 232 height 32
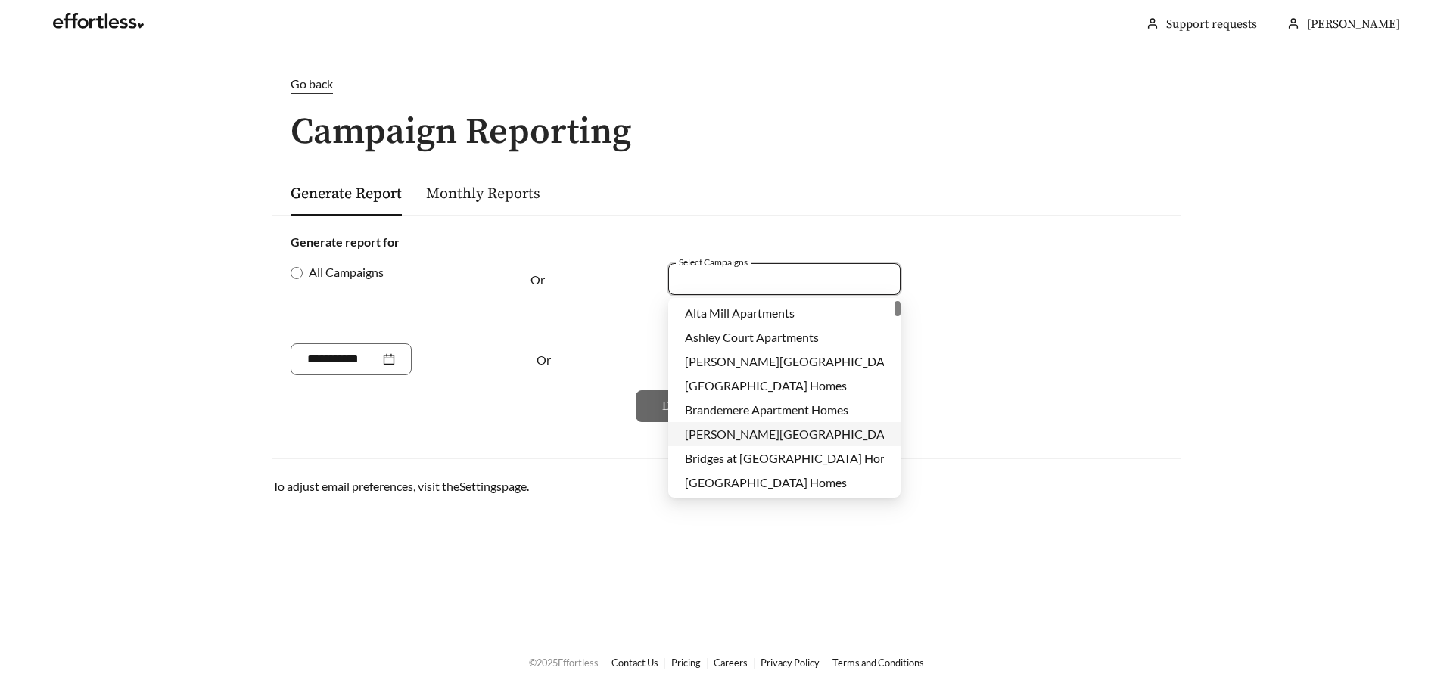
click at [825, 436] on span "[PERSON_NAME][GEOGRAPHIC_DATA]" at bounding box center [793, 434] width 217 height 14
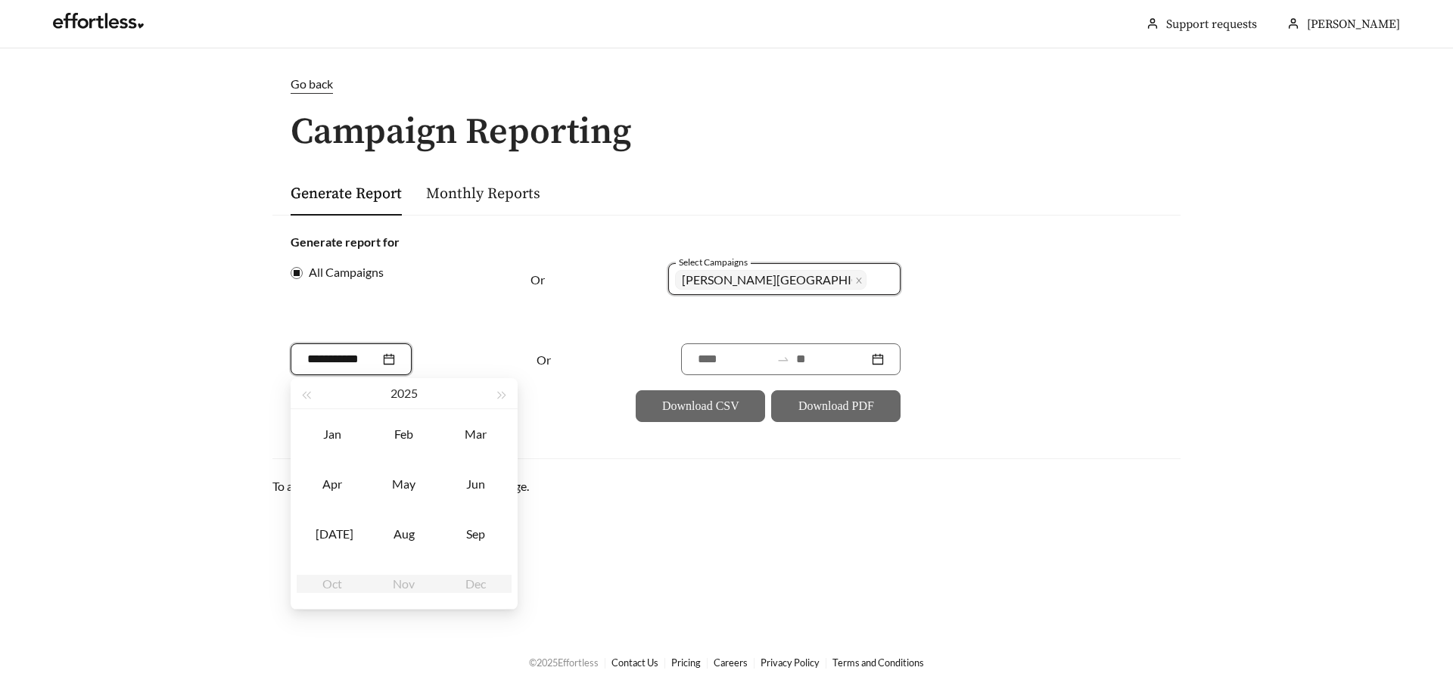
click at [377, 350] on input at bounding box center [343, 359] width 73 height 18
type input "*******"
click at [389, 527] on div "Aug" at bounding box center [403, 534] width 45 height 18
type input "*******"
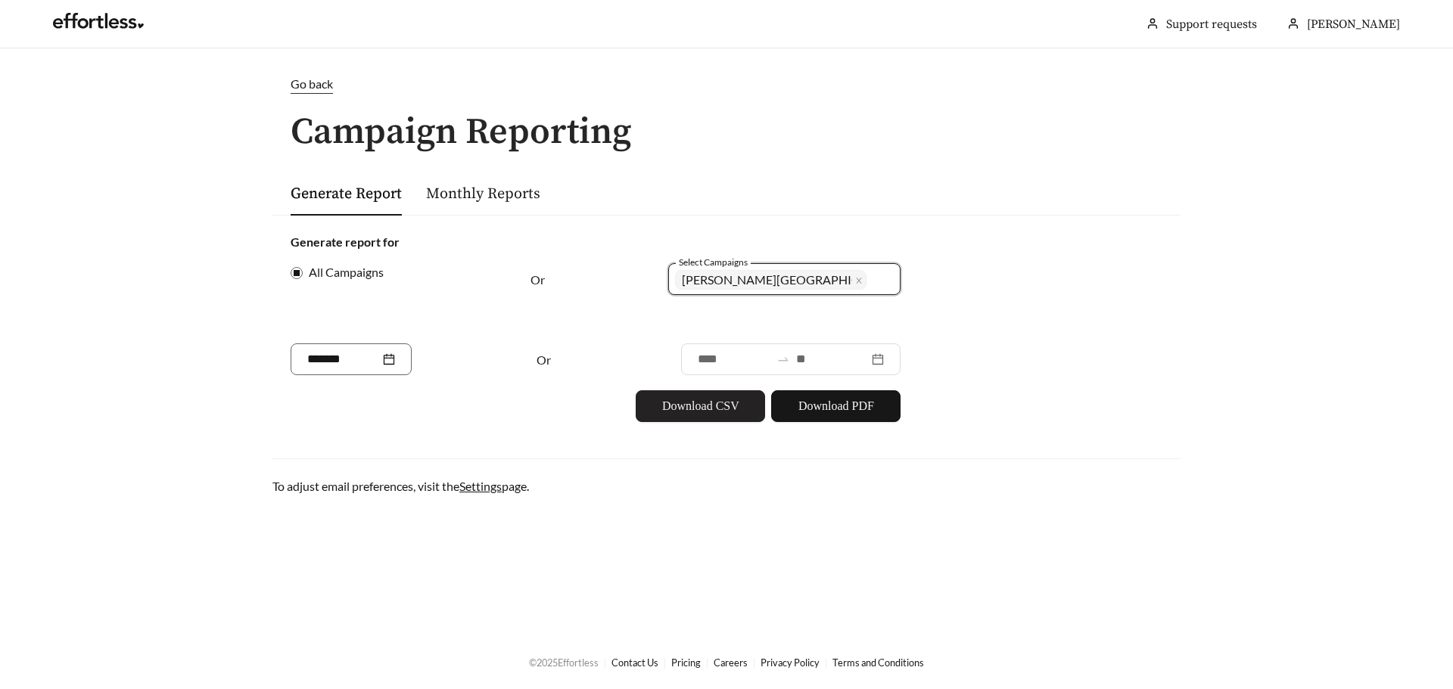
click at [716, 412] on span "Download CSV" at bounding box center [700, 406] width 77 height 18
